Goal: Information Seeking & Learning: Learn about a topic

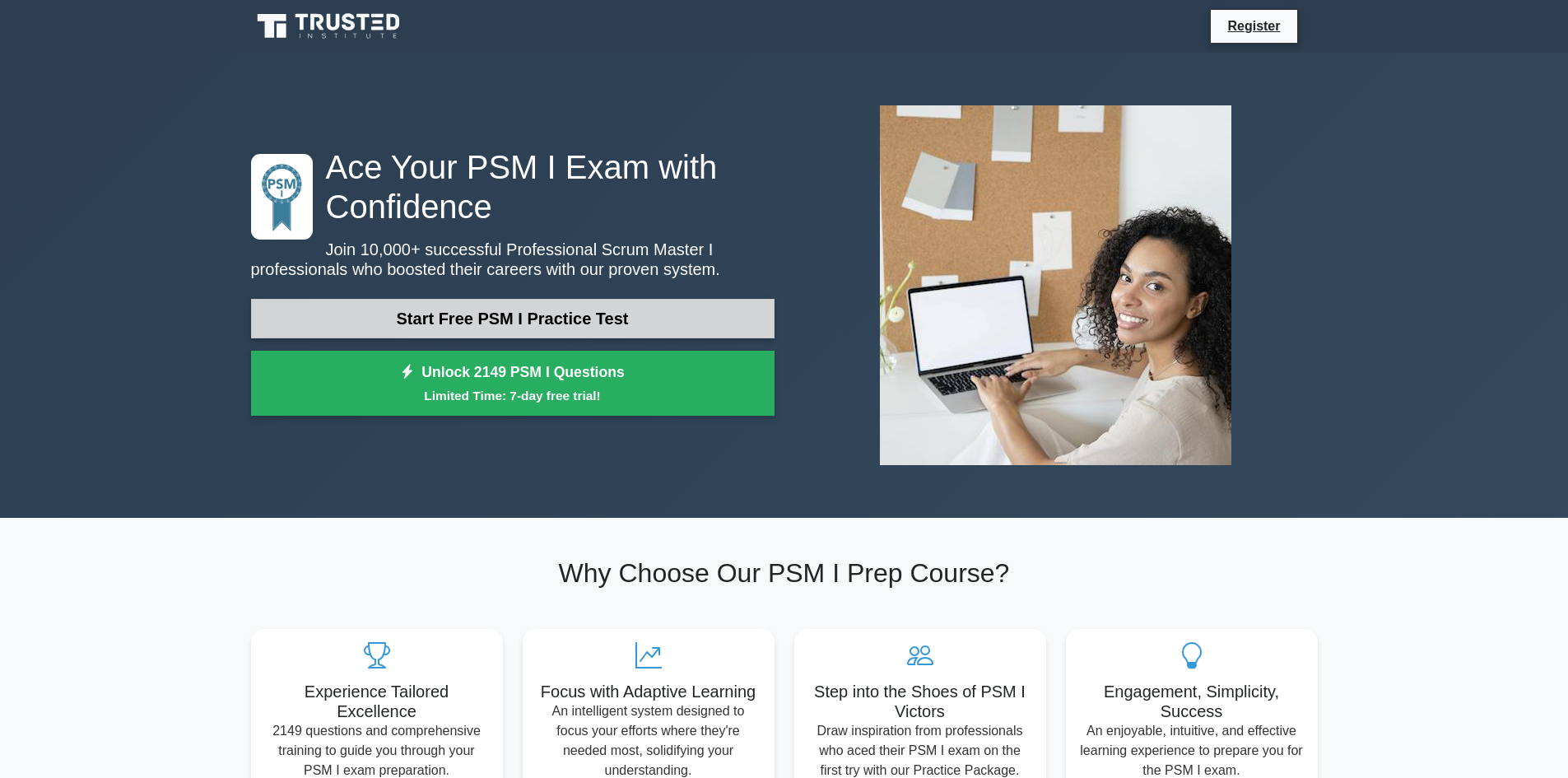
click at [476, 321] on link "Start Free PSM I Practice Test" at bounding box center [512, 319] width 524 height 39
click at [485, 307] on link "Start Free PSM I Practice Test" at bounding box center [512, 319] width 524 height 39
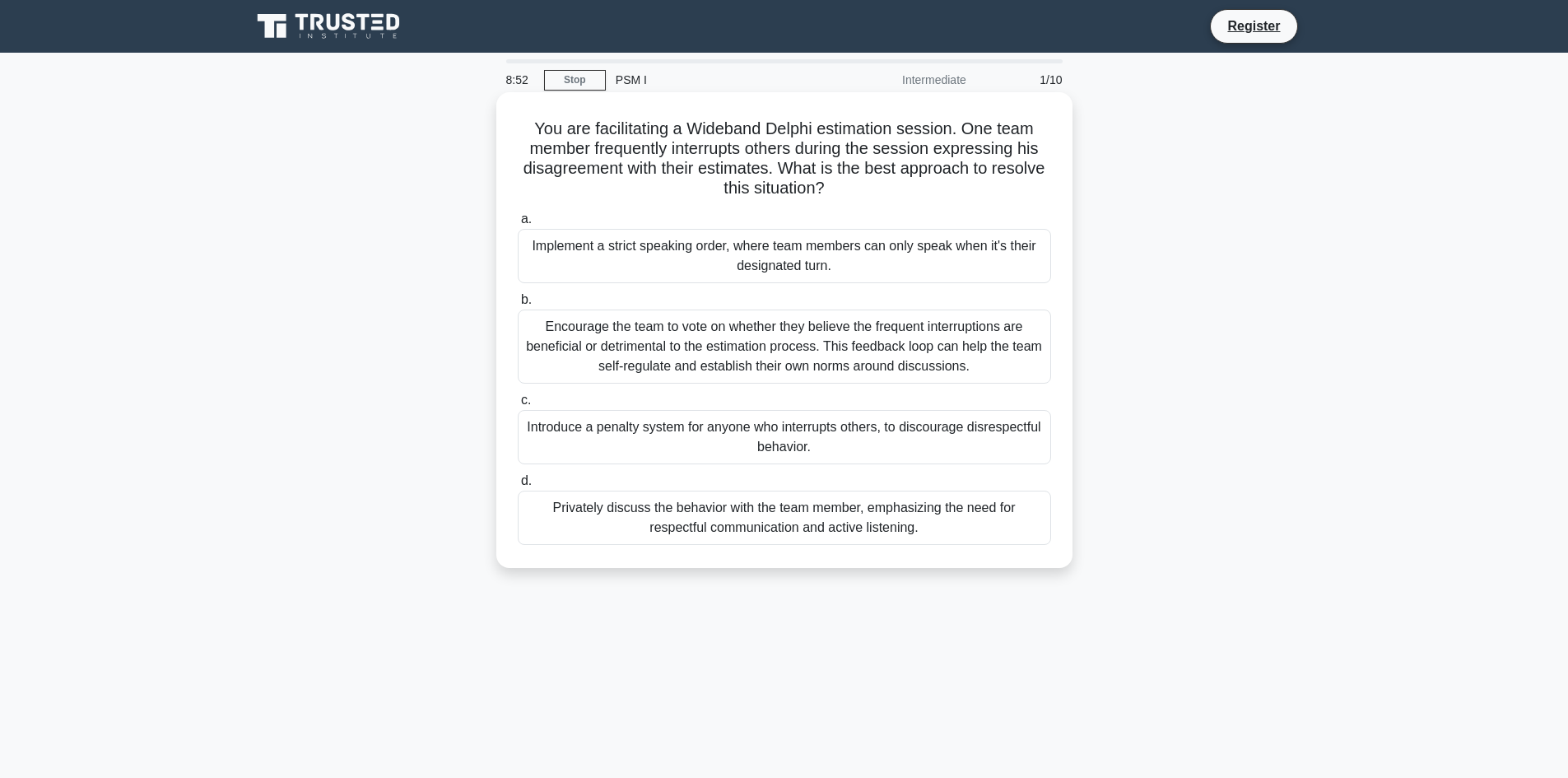
click at [740, 524] on div "Privately discuss the behavior with the team member, emphasizing the need for r…" at bounding box center [784, 517] width 534 height 55
click at [518, 486] on input "d. Privately discuss the behavior with the team member, emphasizing the need fo…" at bounding box center [518, 481] width 0 height 11
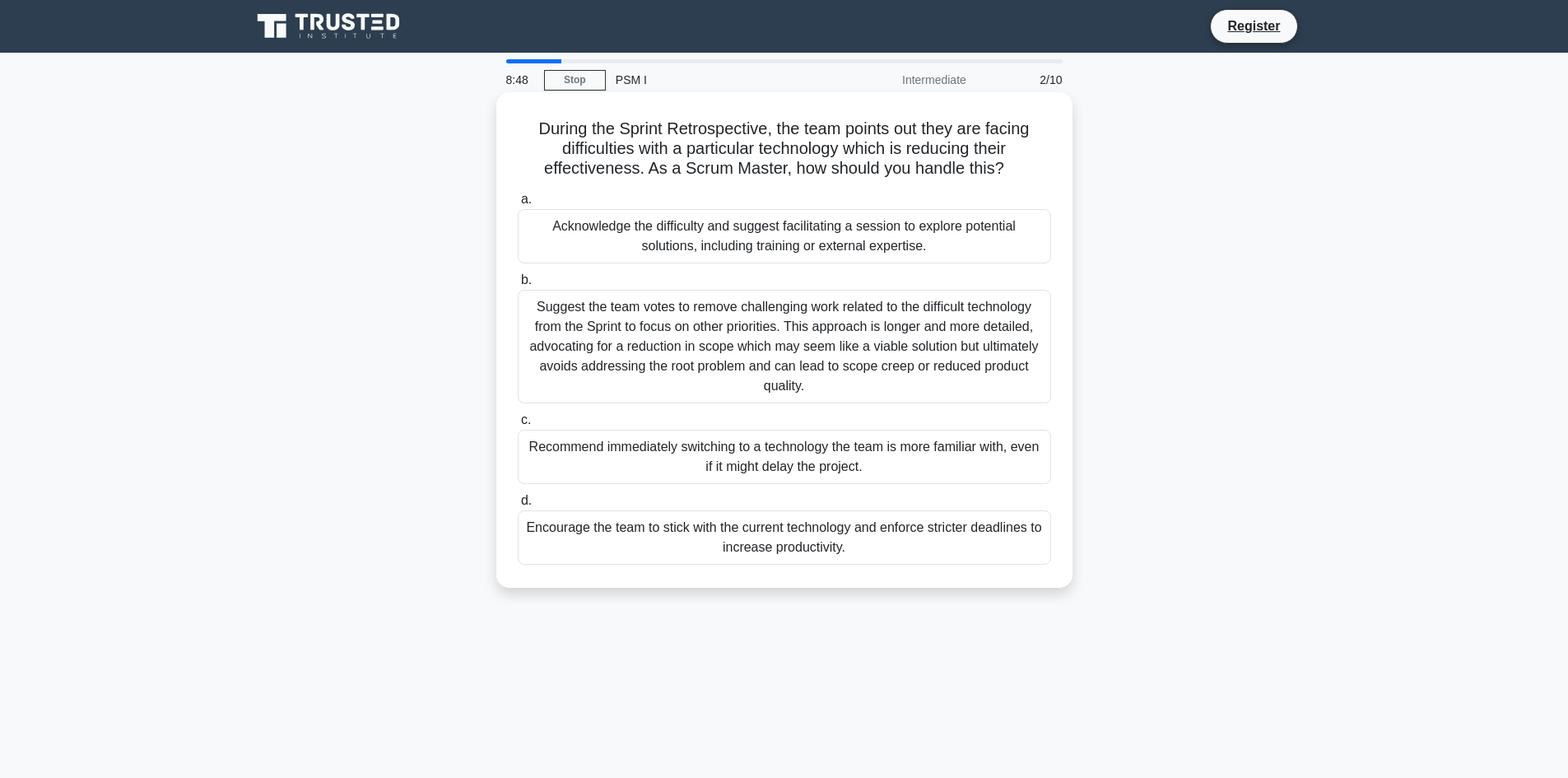
drag, startPoint x: 560, startPoint y: 533, endPoint x: 646, endPoint y: 547, distance: 87.1
click at [646, 547] on div "Encourage the team to stick with the current technology and enforce stricter de…" at bounding box center [784, 537] width 534 height 55
click at [566, 496] on label "d. Encourage the team to stick with the current technology and enforce stricter…" at bounding box center [784, 527] width 534 height 74
click at [518, 496] on input "d. Encourage the team to stick with the current technology and enforce stricter…" at bounding box center [518, 500] width 0 height 11
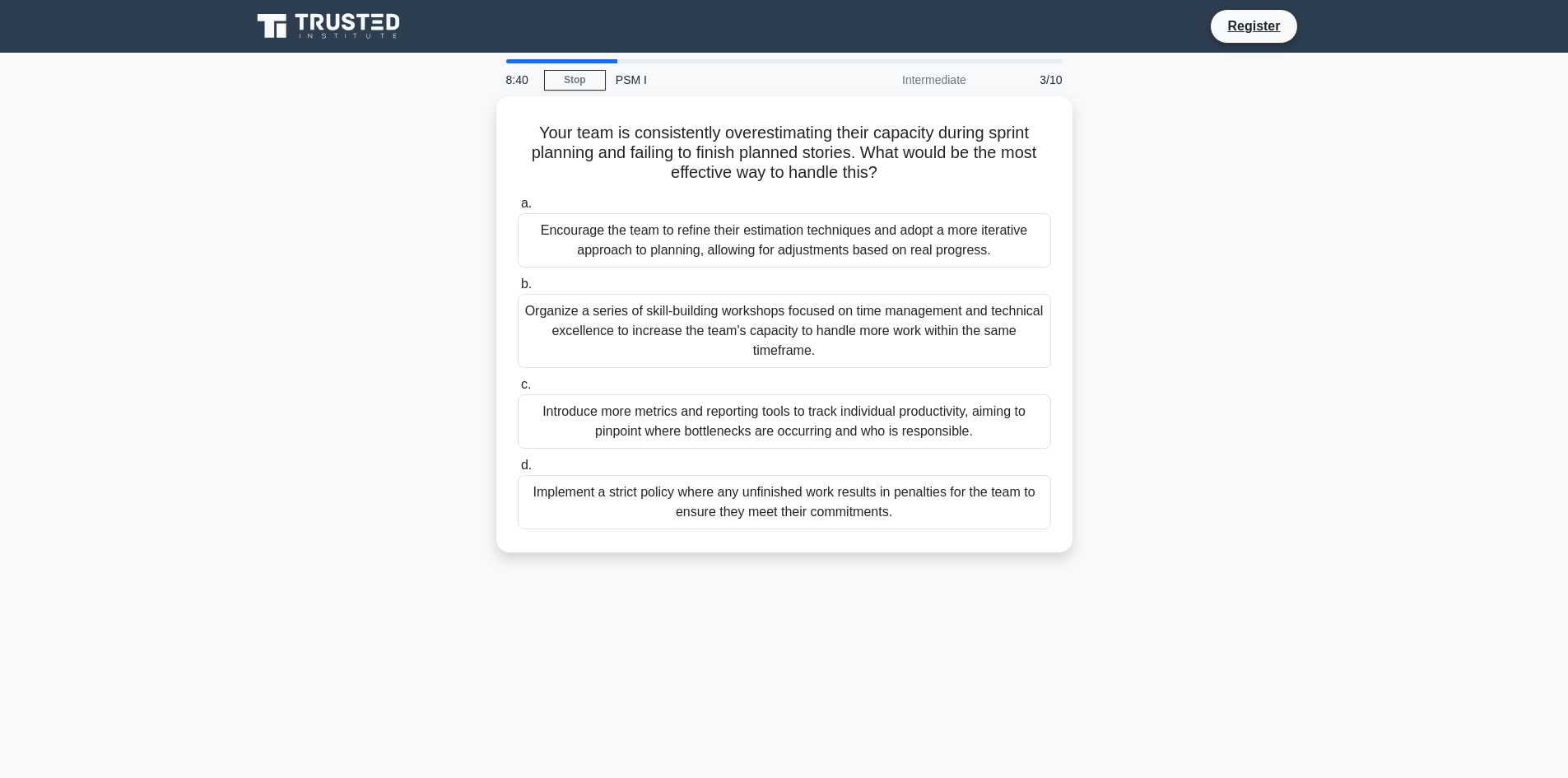
click at [553, 60] on div at bounding box center [561, 61] width 111 height 4
click at [550, 70] on link "Stop" at bounding box center [575, 80] width 62 height 21
click at [595, 79] on link "Stop" at bounding box center [575, 80] width 62 height 21
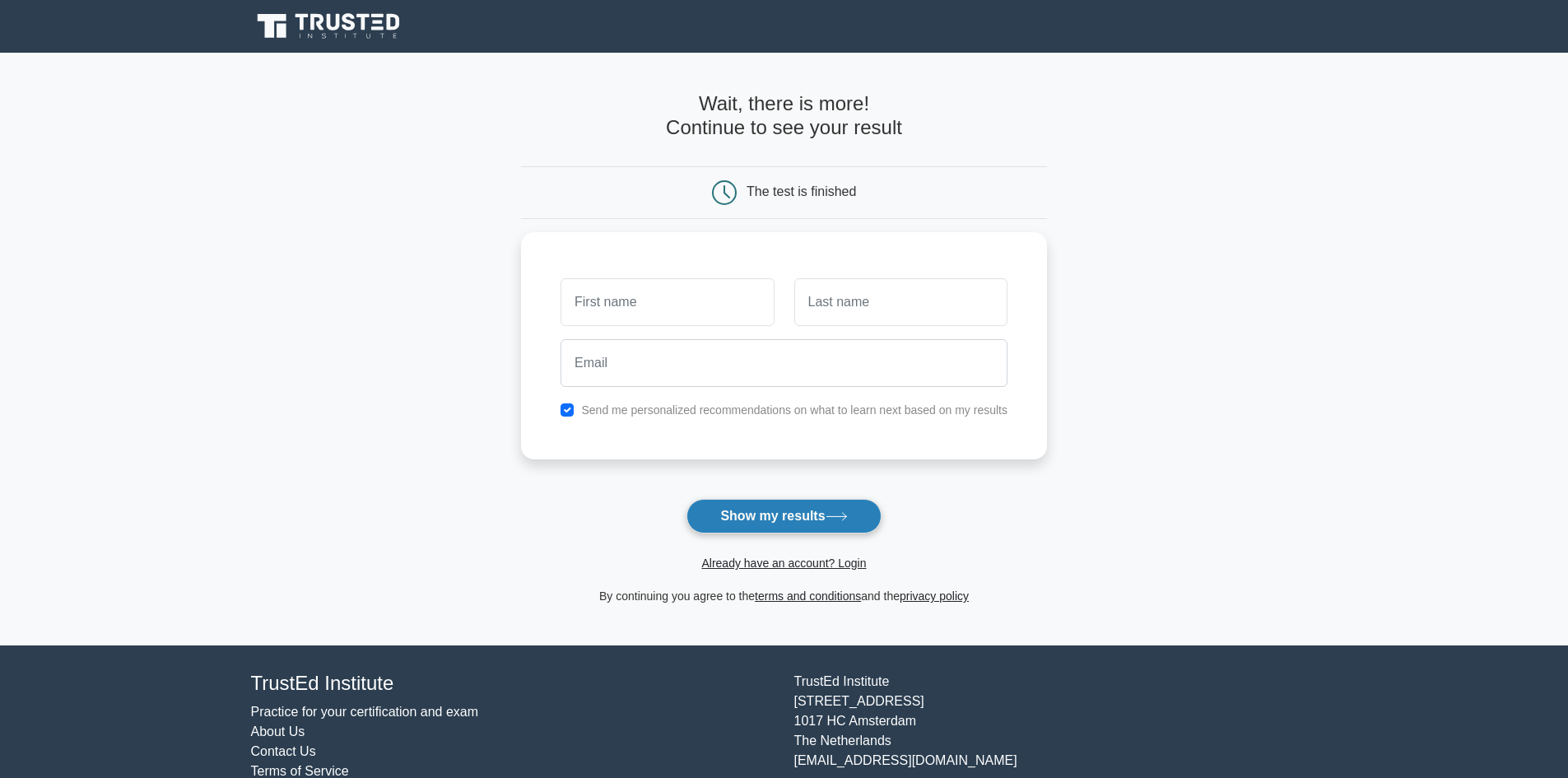
click at [773, 521] on button "Show my results" at bounding box center [784, 516] width 194 height 35
